Goal: Find specific page/section: Find specific page/section

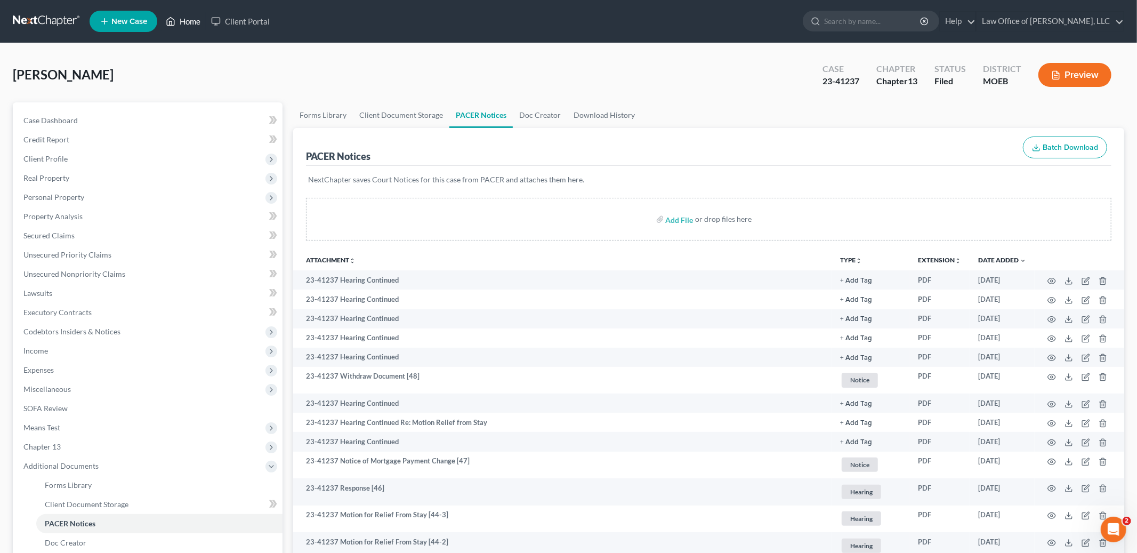
scroll to position [3003, 0]
click at [189, 16] on link "Home" at bounding box center [182, 21] width 45 height 19
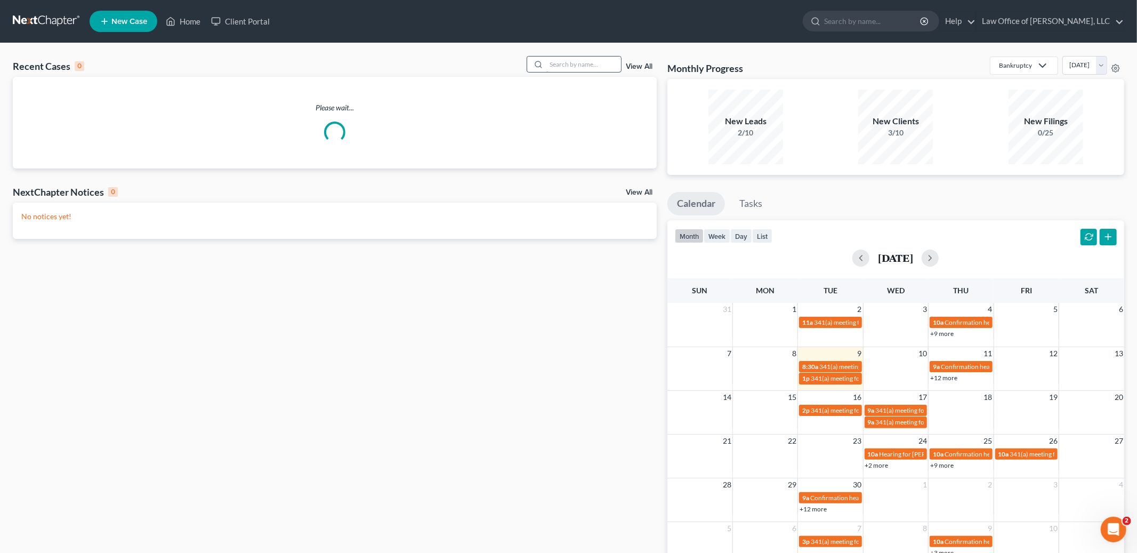
click at [559, 68] on input "search" at bounding box center [584, 64] width 75 height 15
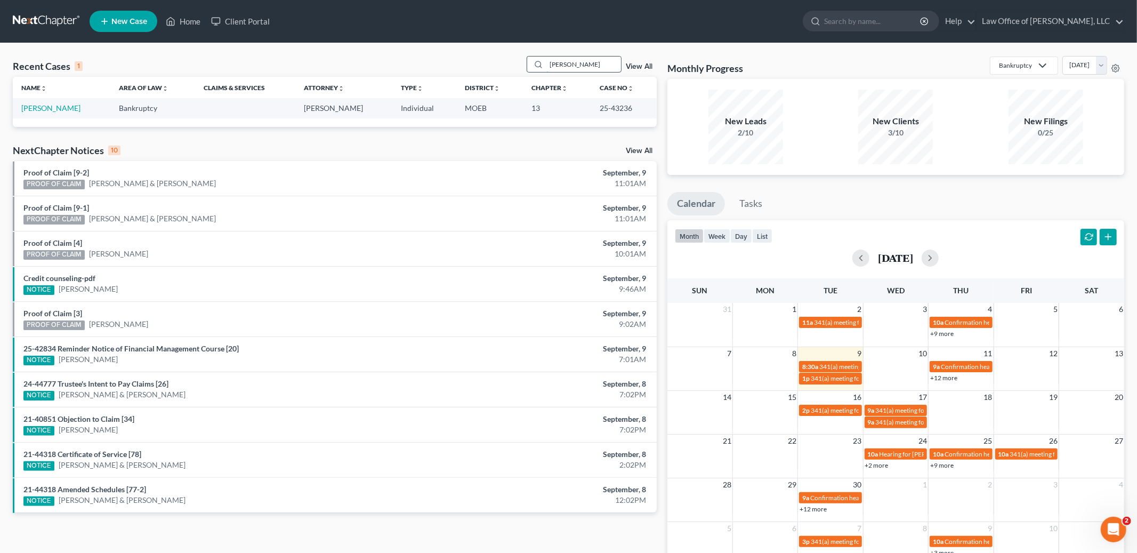
type input "[PERSON_NAME]"
click at [37, 110] on link "[PERSON_NAME]" at bounding box center [50, 107] width 59 height 9
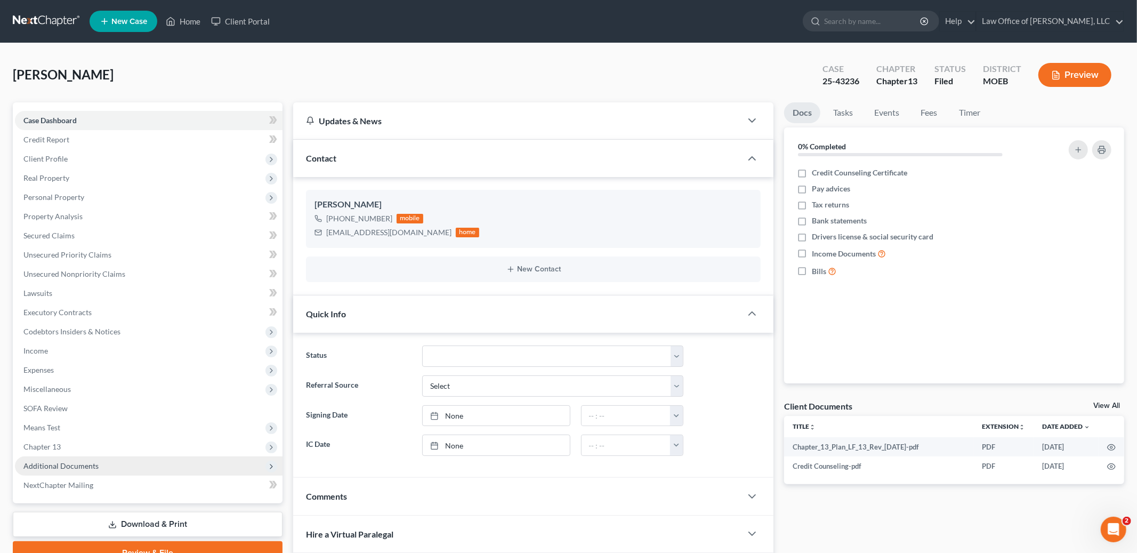
click at [70, 467] on span "Additional Documents" at bounding box center [60, 465] width 75 height 9
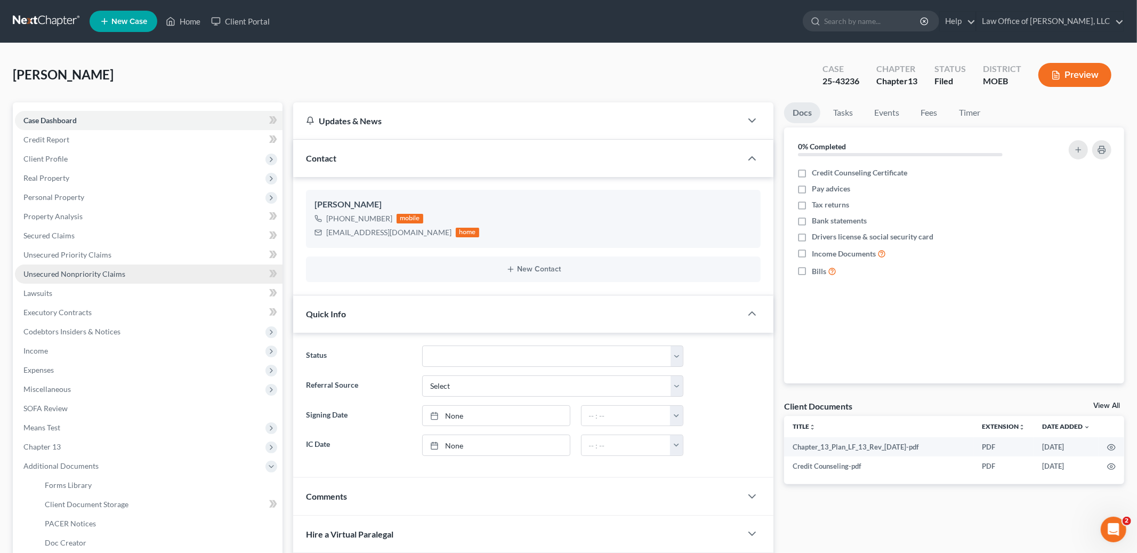
click at [94, 274] on span "Unsecured Nonpriority Claims" at bounding box center [74, 273] width 102 height 9
